Goal: Book appointment/travel/reservation

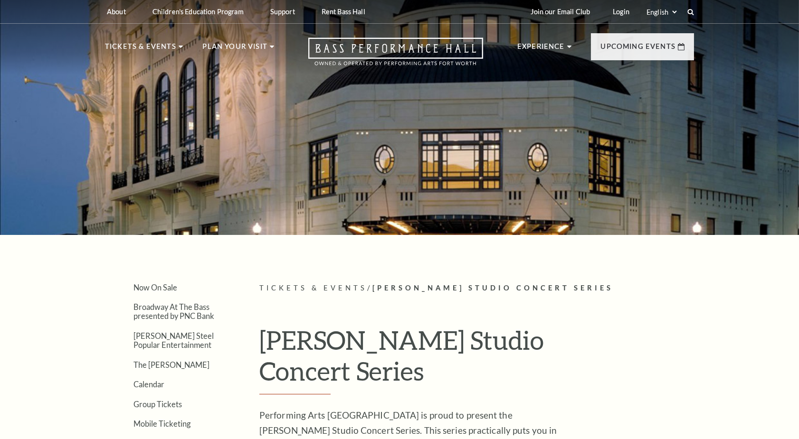
scroll to position [142, 0]
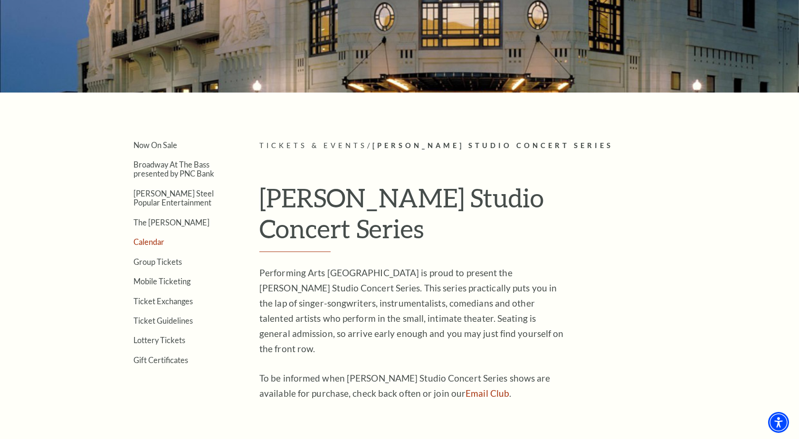
click at [155, 240] on link "Calendar" at bounding box center [148, 241] width 31 height 9
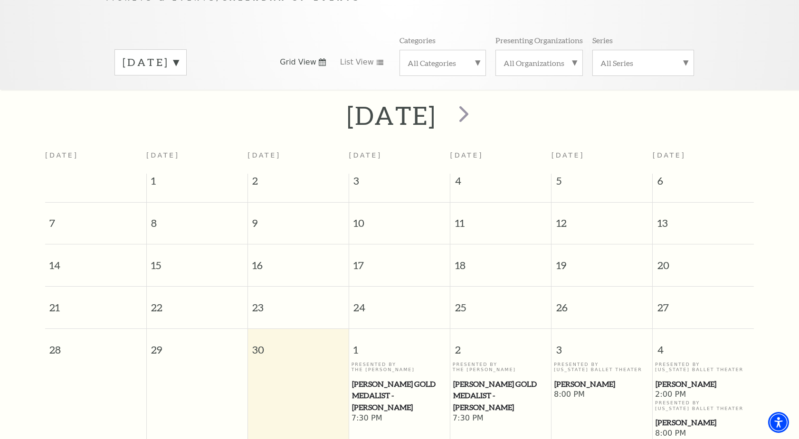
scroll to position [131, 0]
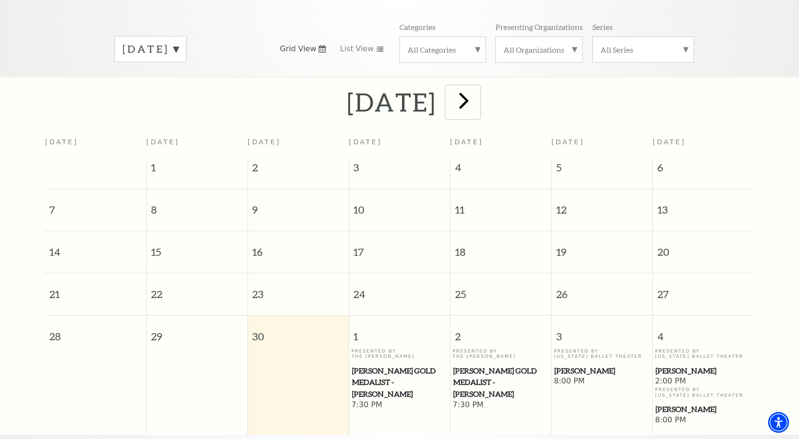
click at [477, 87] on span "next" at bounding box center [463, 100] width 27 height 27
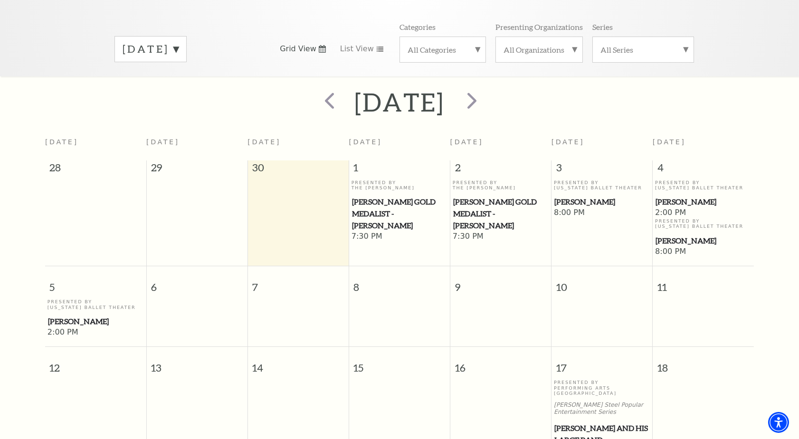
scroll to position [84, 0]
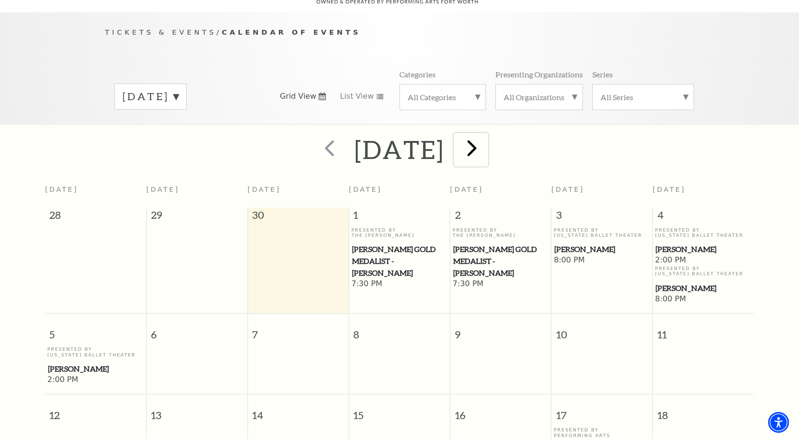
click at [485, 134] on span "next" at bounding box center [471, 147] width 27 height 27
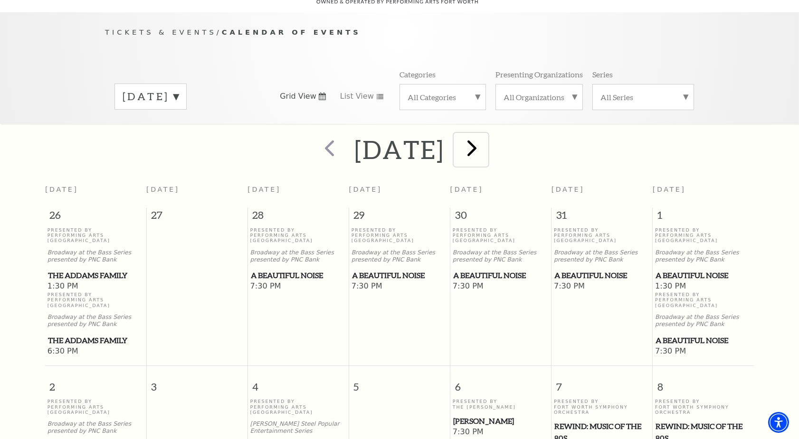
click at [488, 133] on button "next" at bounding box center [471, 150] width 35 height 34
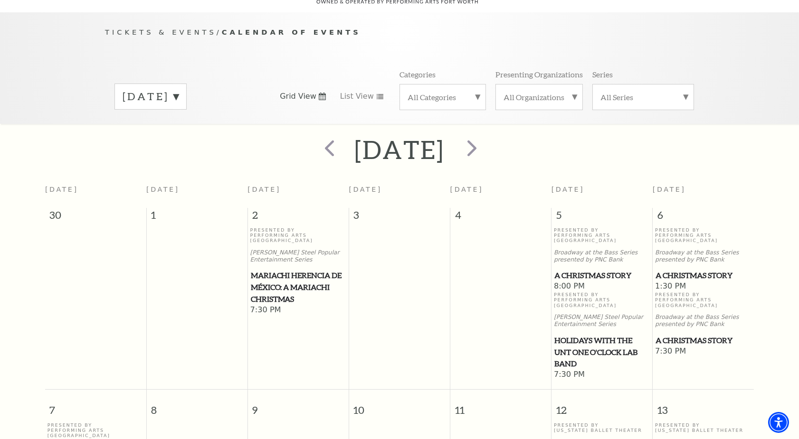
click at [576, 335] on span "Holidays with the UNT One O'Clock Lab Band" at bounding box center [601, 352] width 95 height 35
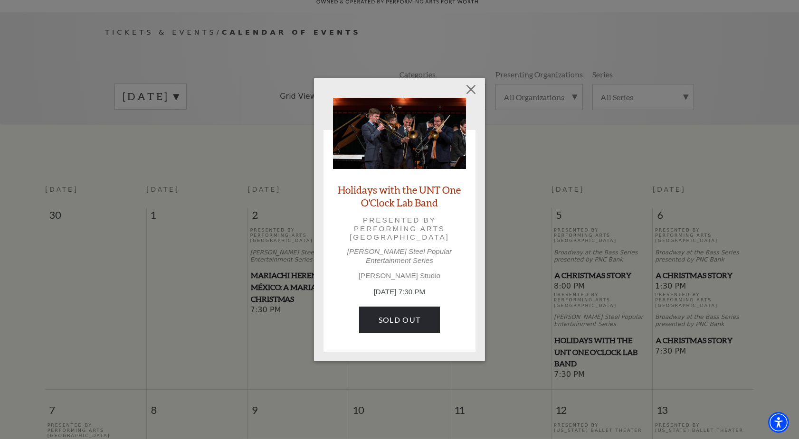
click at [386, 340] on div "Empty heading Holidays with the UNT One O'Clock Lab Band Presented by Performin…" at bounding box center [399, 220] width 171 height 284
